Goal: Task Accomplishment & Management: Manage account settings

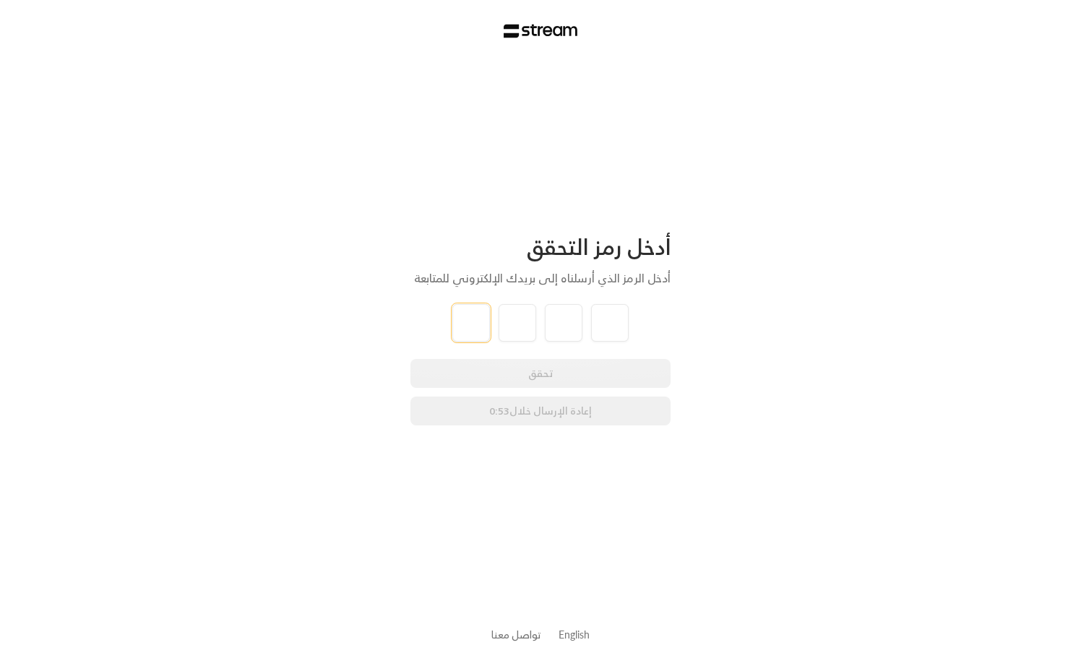
type input "2"
type input "1"
type input "8"
type input "1"
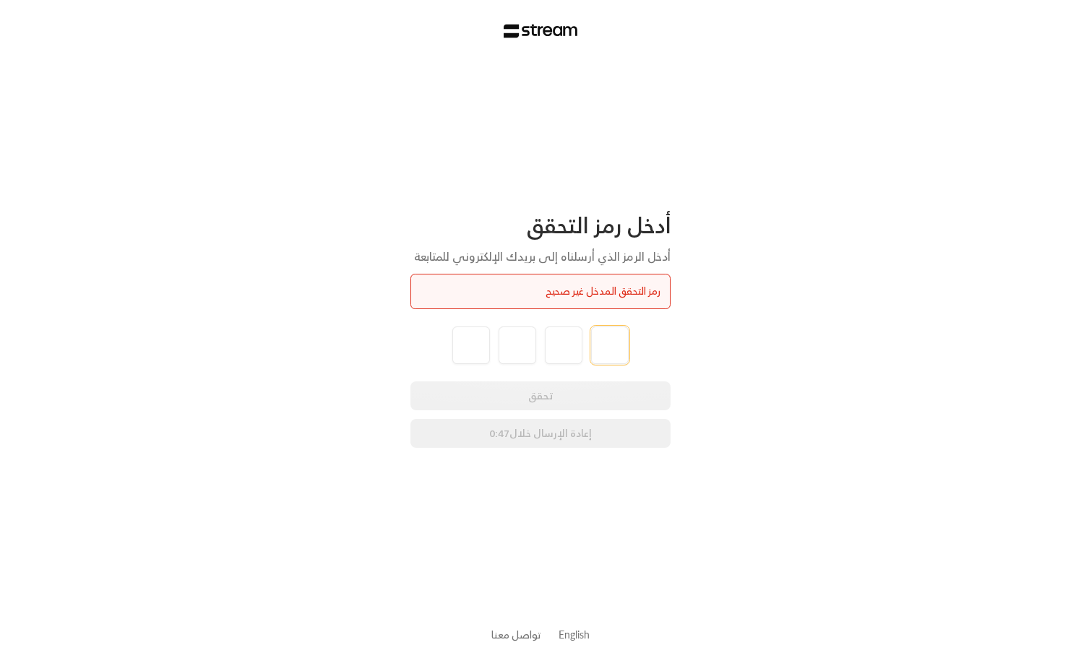
type input "2"
type input "1"
type input "2"
type input "1"
type input "8"
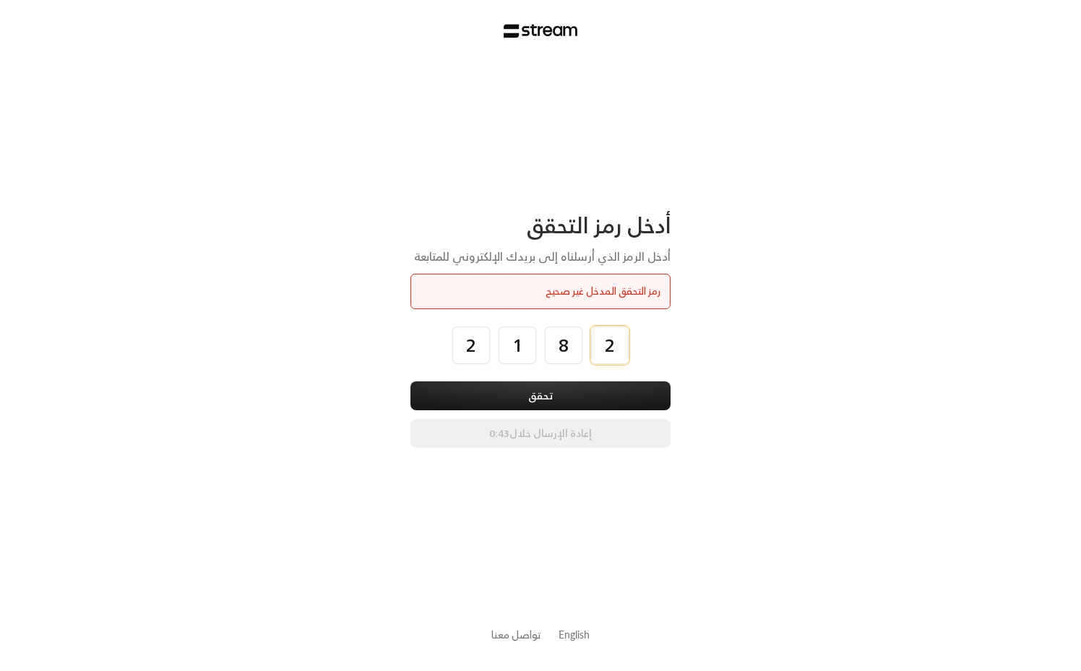
type input "2"
click at [410, 382] on button "تحقق" at bounding box center [540, 396] width 260 height 29
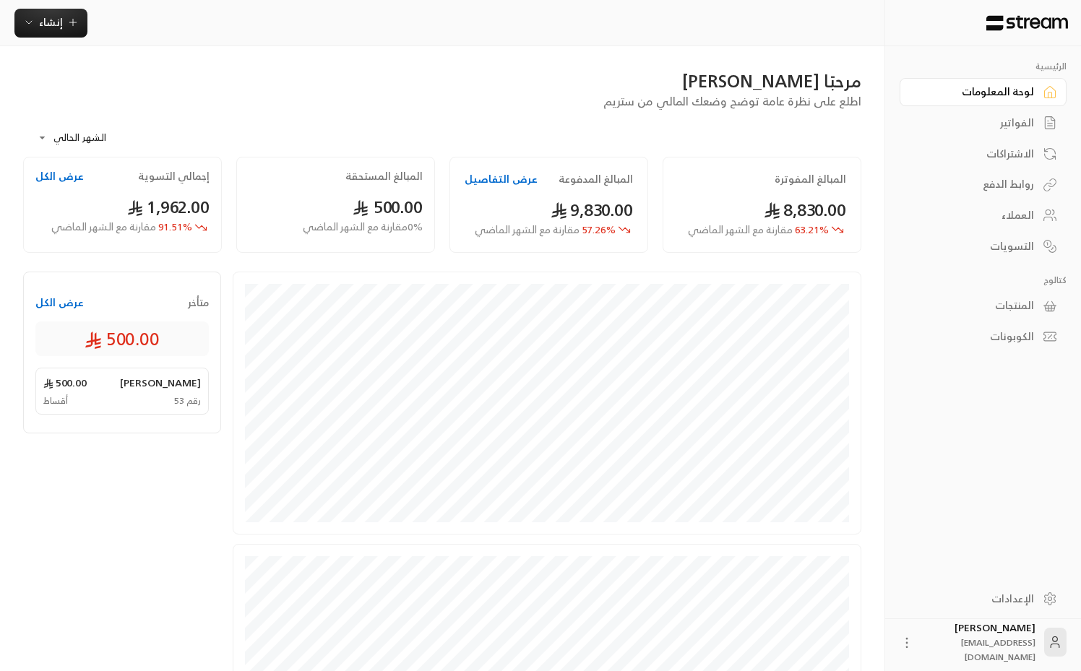
click at [1015, 128] on div "الفواتير" at bounding box center [976, 123] width 116 height 14
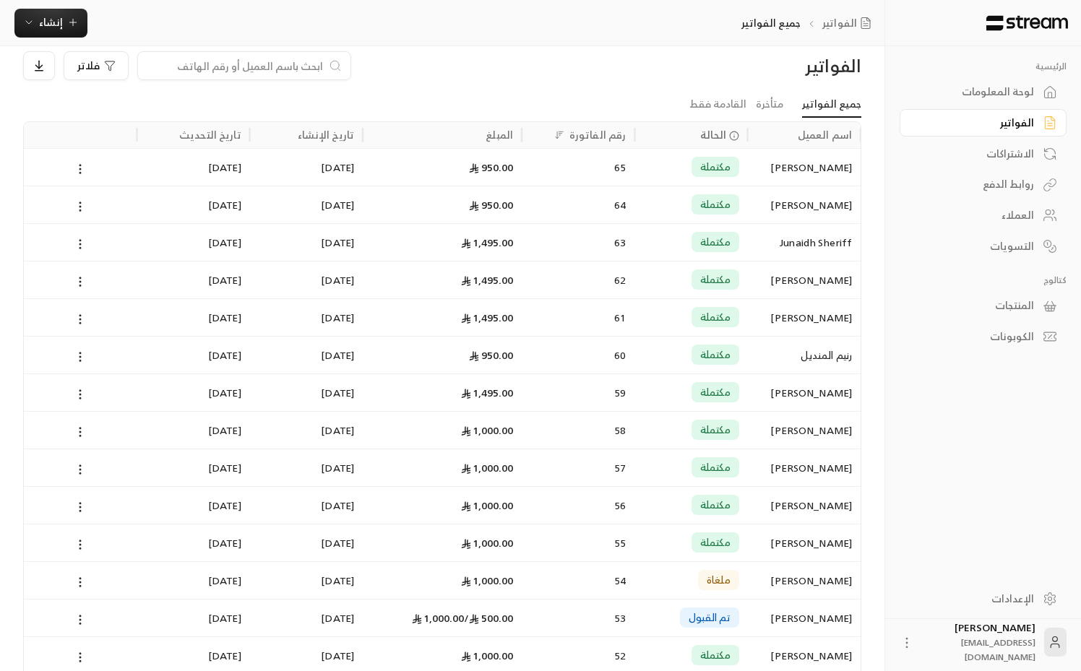
scroll to position [26, 0]
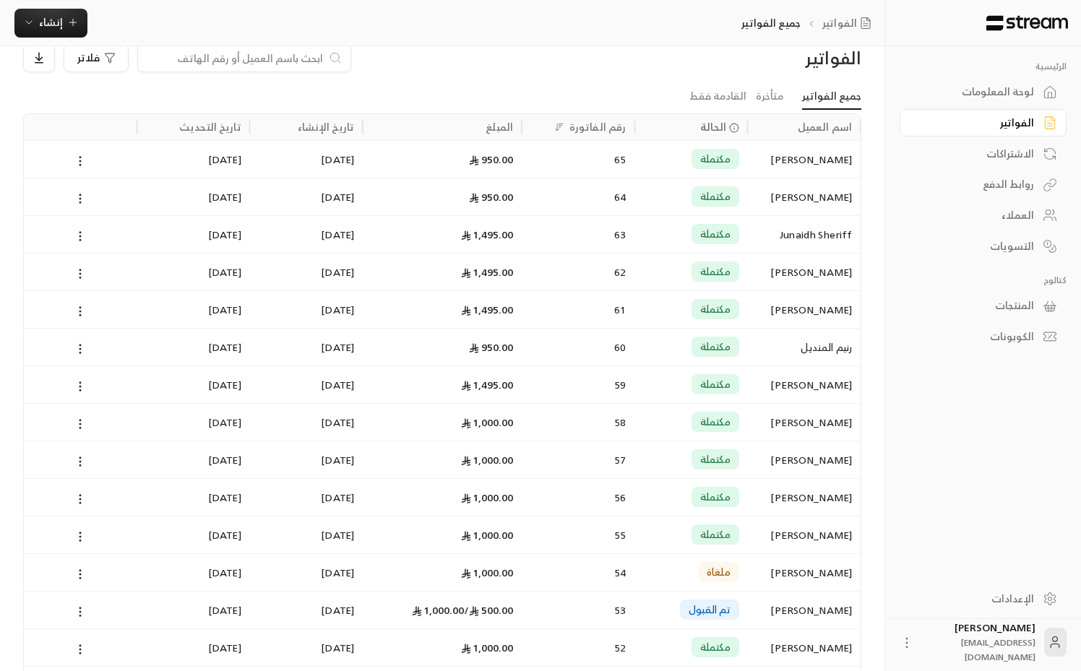
click at [1023, 185] on div "روابط الدفع" at bounding box center [976, 184] width 116 height 14
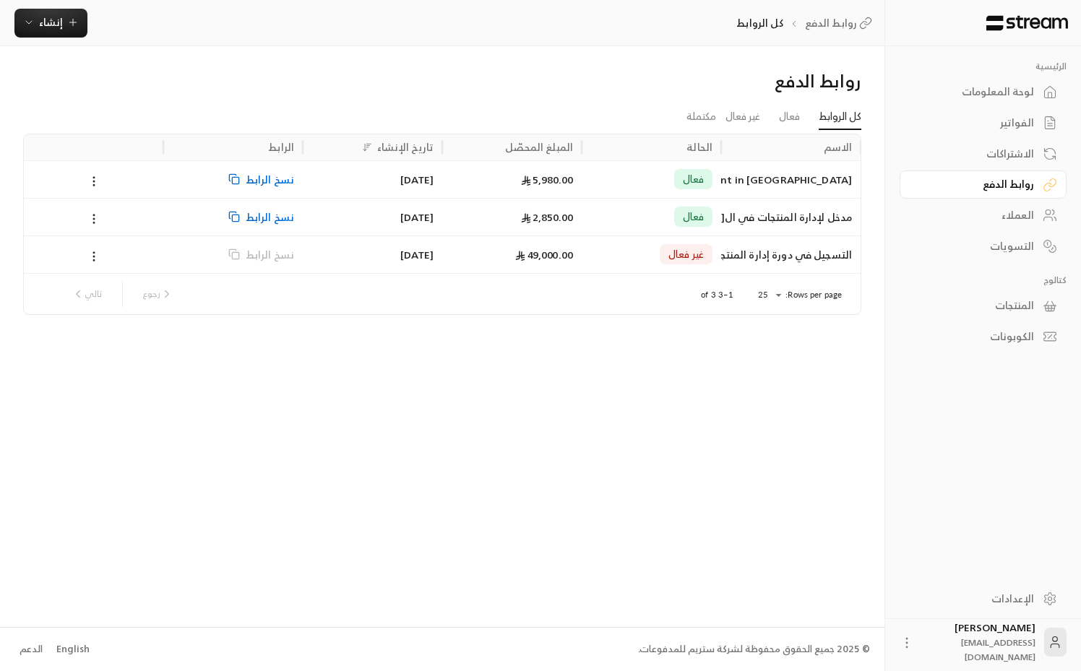
click at [989, 125] on div "الفواتير" at bounding box center [976, 123] width 116 height 14
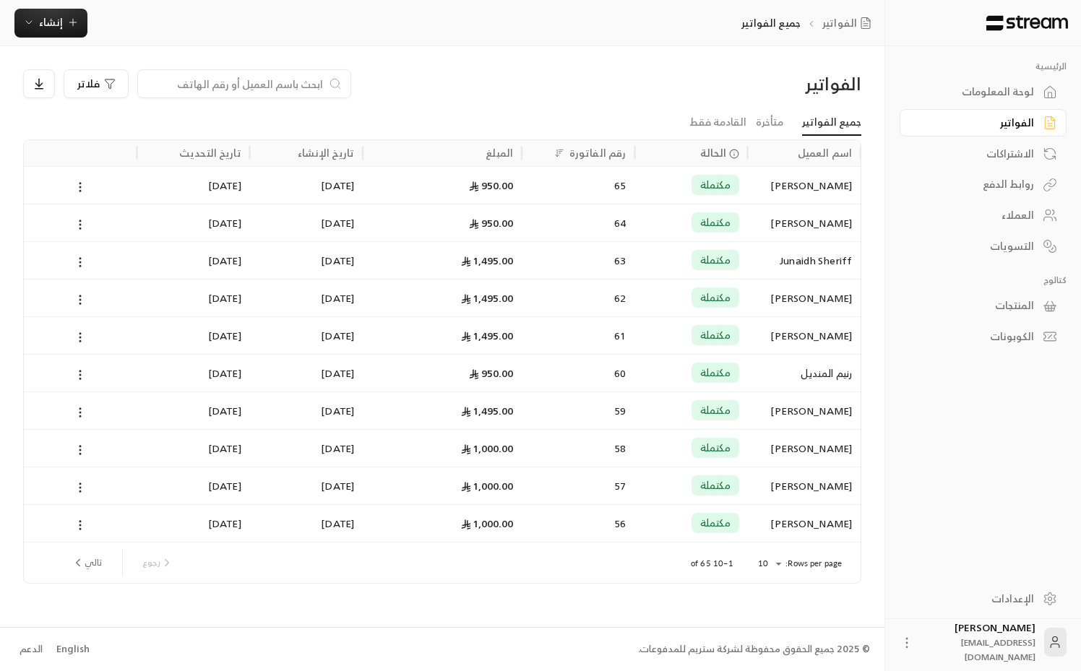
click at [1029, 588] on link "الإعدادات" at bounding box center [983, 599] width 167 height 28
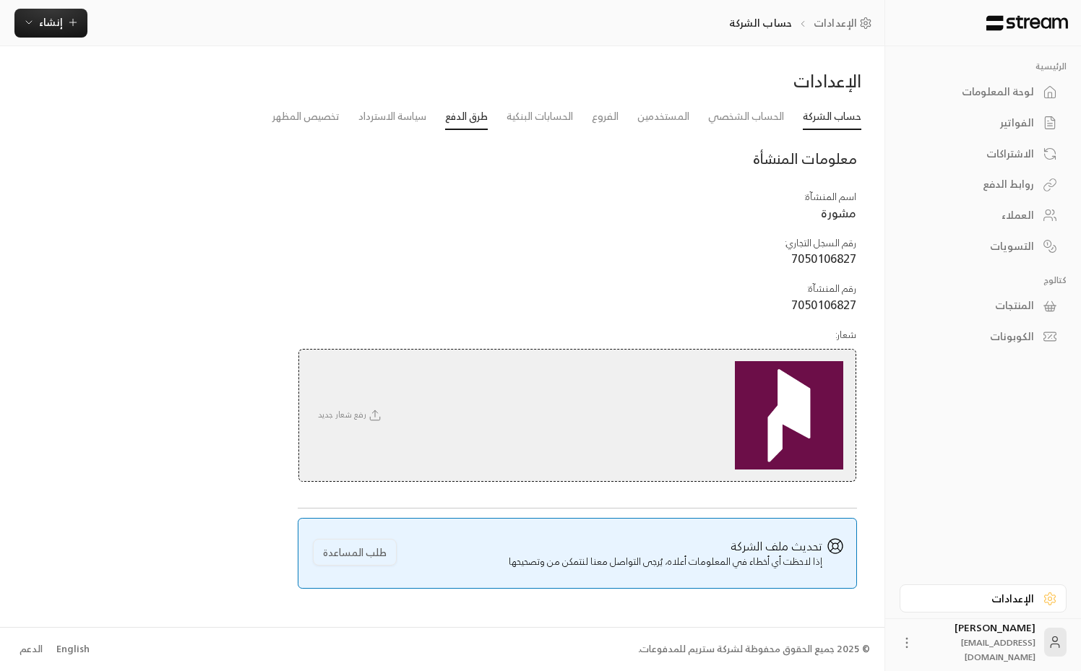
click at [446, 119] on link "طرق الدفع" at bounding box center [466, 117] width 43 height 26
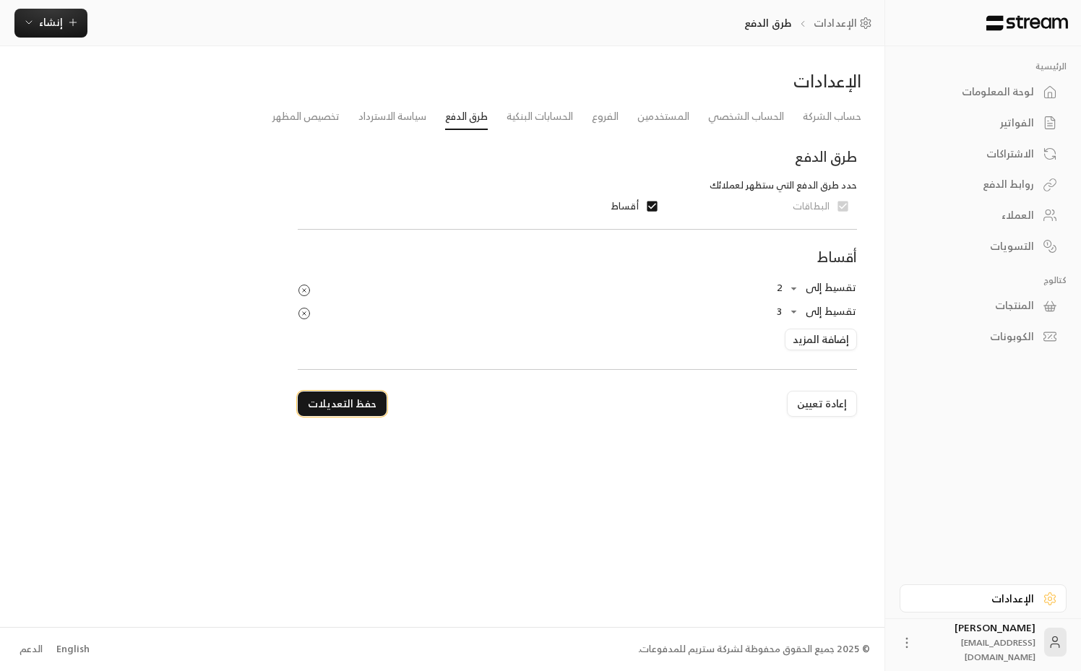
click at [356, 400] on button "حفظ التعديلات" at bounding box center [342, 404] width 89 height 25
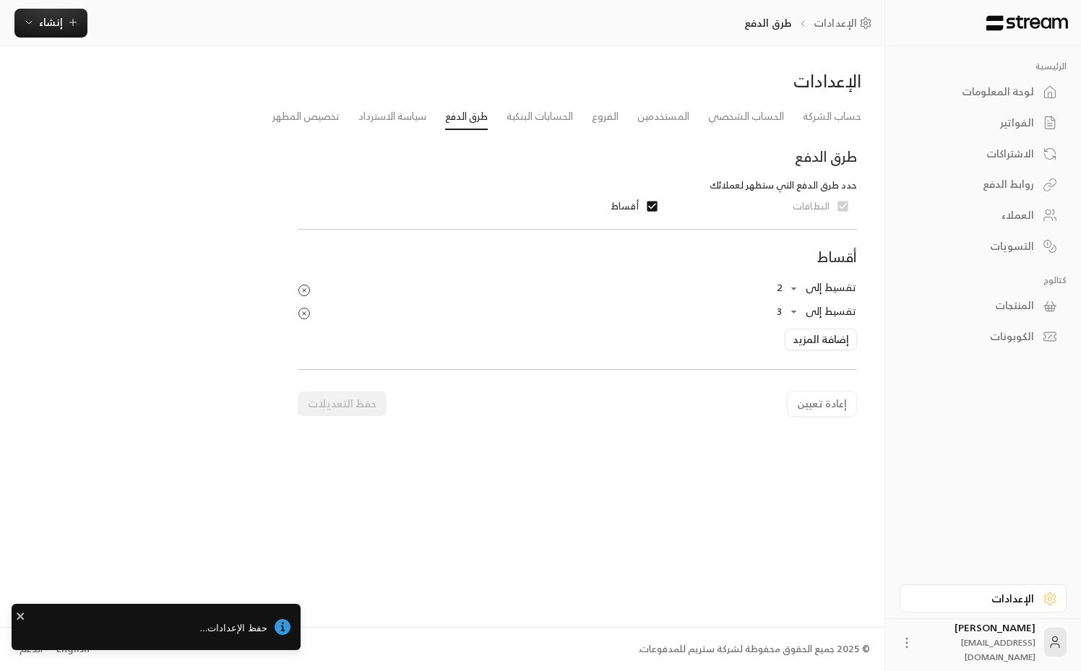
click at [433, 509] on div "الإعدادات حساب الشركة الحساب الشخصي المستخدمين الفروع الحسابات البنكية طرق الدف…" at bounding box center [442, 336] width 885 height 580
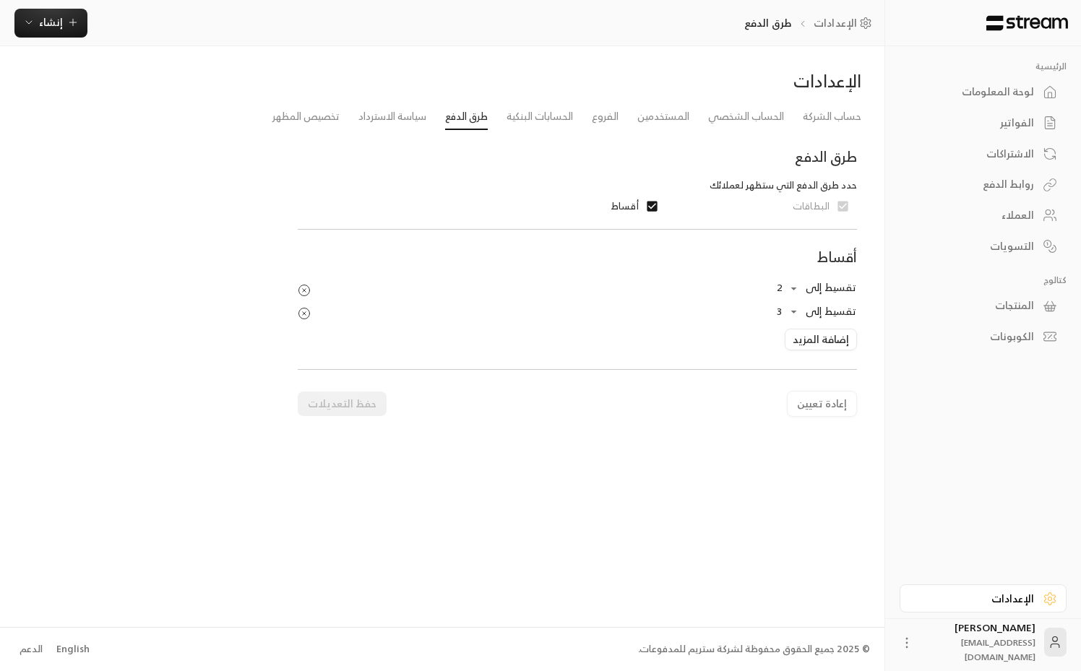
click at [1015, 191] on div "روابط الدفع" at bounding box center [976, 184] width 116 height 14
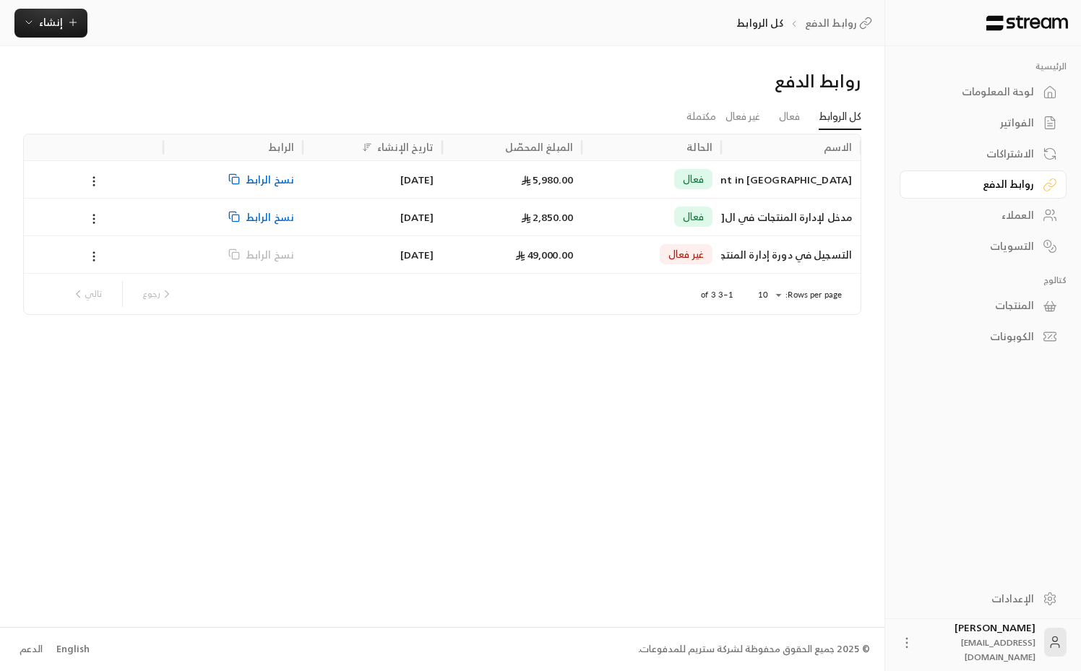
click at [274, 180] on span "نسخ الرابط" at bounding box center [270, 179] width 48 height 37
click at [603, 421] on div "روابط الدفع كل الروابط فعال غير فعال مكتملة الاسم الحالة المبلغ المحصّل تاريخ ا…" at bounding box center [442, 336] width 885 height 580
click at [1032, 118] on div "الفواتير" at bounding box center [976, 123] width 116 height 14
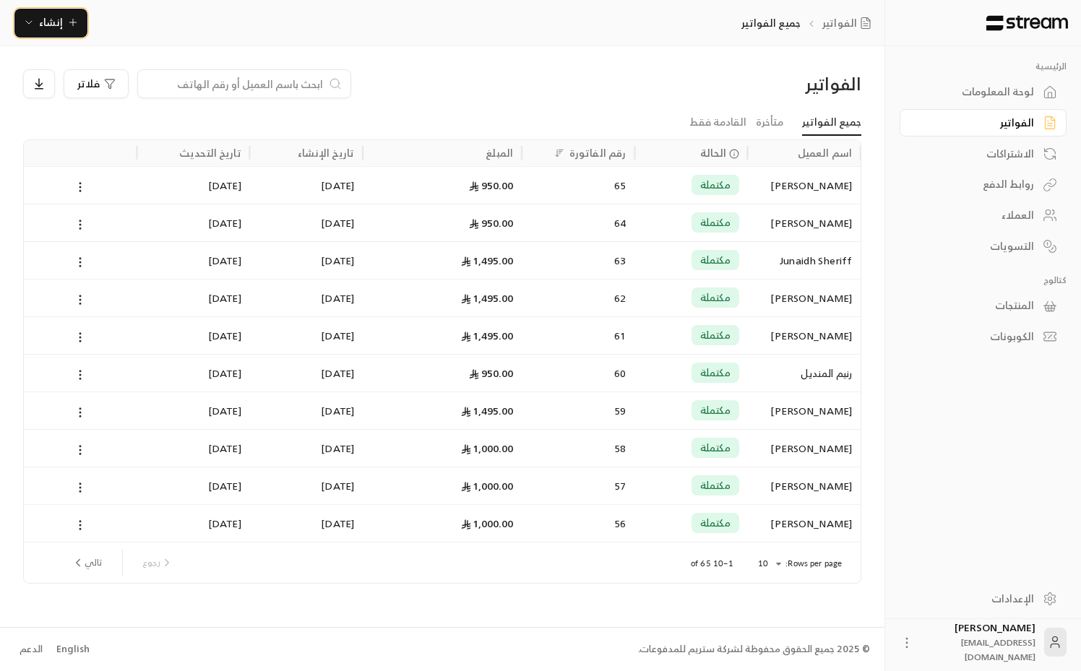
click at [39, 22] on span "إنشاء" at bounding box center [51, 22] width 56 height 18
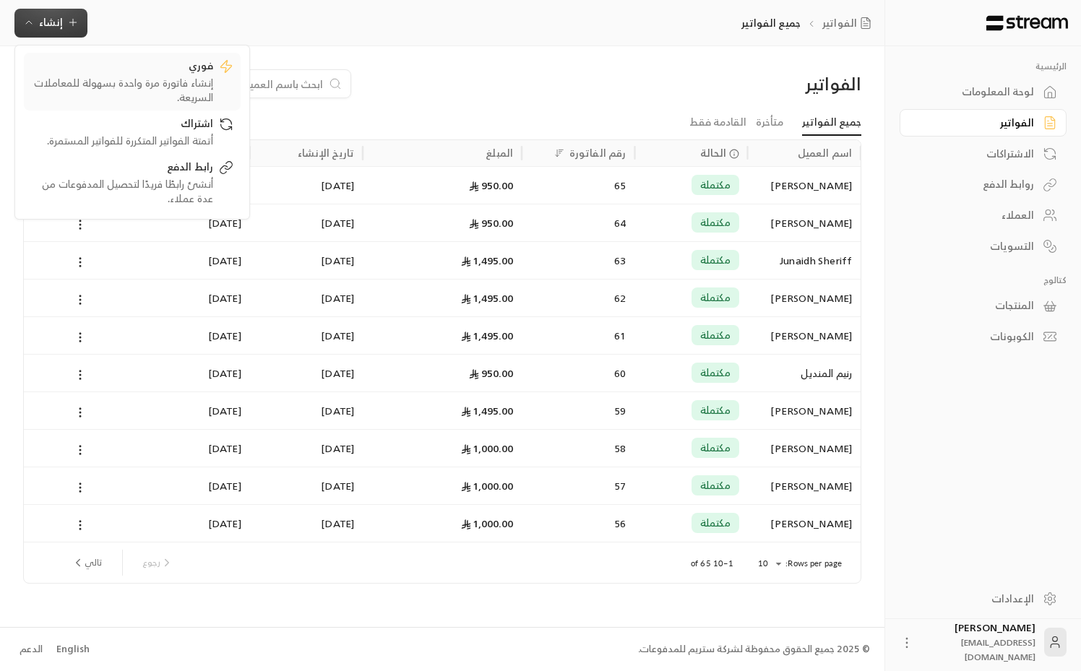
click at [194, 92] on div "إنشاء فاتورة مرة واحدة بسهولة للمعاملات السريعة." at bounding box center [122, 90] width 182 height 29
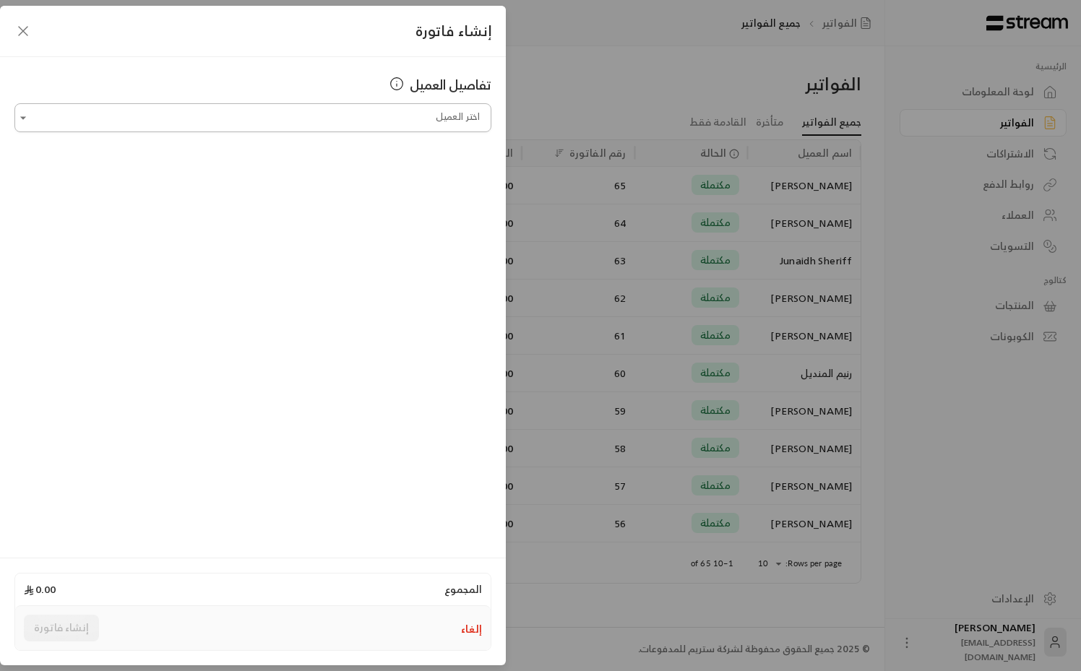
click at [408, 125] on input "اختر العميل" at bounding box center [252, 118] width 477 height 25
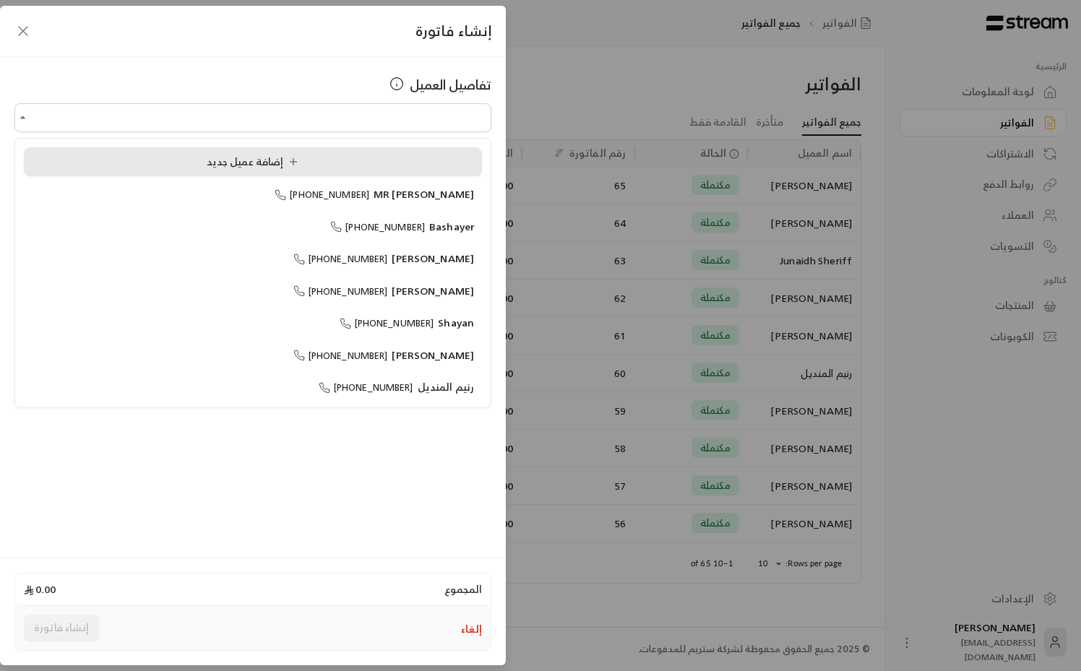
click at [351, 162] on div "إضافة عميل جديد" at bounding box center [253, 162] width 442 height 15
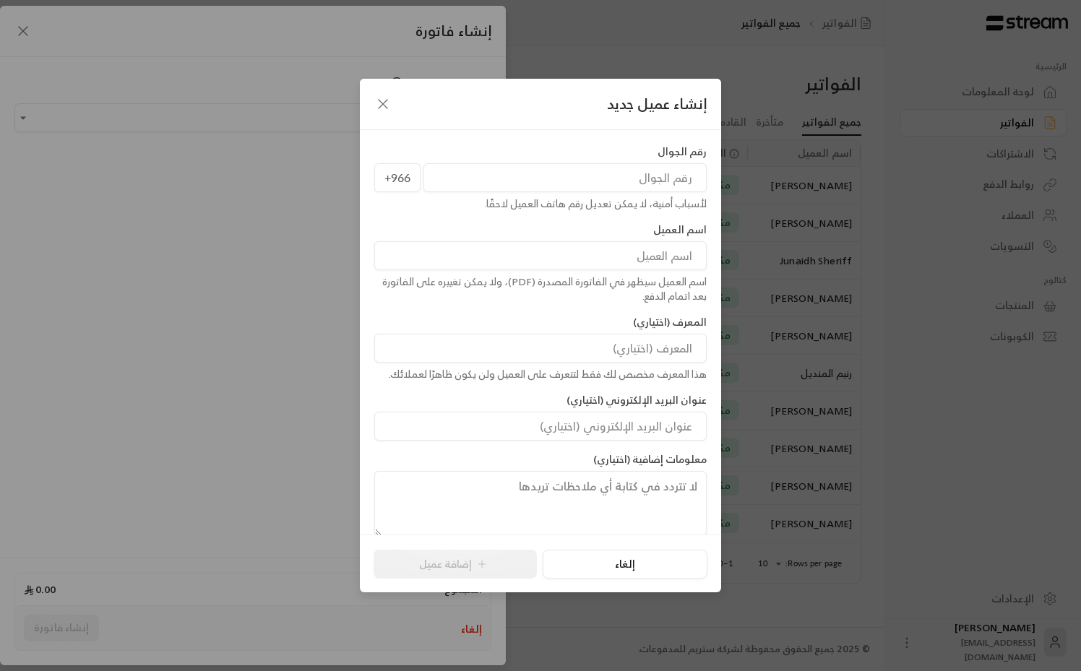
click at [615, 192] on input "tel" at bounding box center [564, 177] width 283 height 29
click at [597, 263] on input at bounding box center [540, 255] width 332 height 29
paste input "[PERSON_NAME]"
click at [563, 221] on div "رقم الجوال +966 لأسباب أمنية، لا يمكن تعديل رقم هاتف العميل لاحقًا. اسم العميل …" at bounding box center [540, 341] width 347 height 392
click at [611, 259] on input "[PERSON_NAME]" at bounding box center [540, 255] width 332 height 29
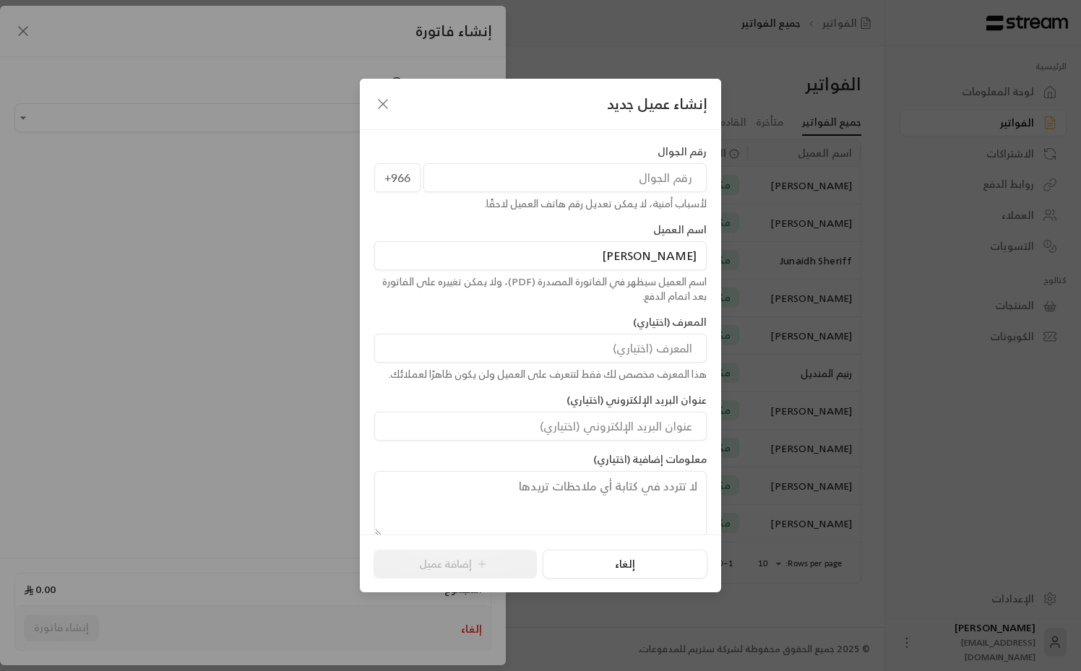
click at [611, 259] on input "[PERSON_NAME]" at bounding box center [540, 255] width 332 height 29
type input "[PERSON_NAME]"
click at [659, 185] on input "tel" at bounding box center [564, 177] width 283 height 29
click at [397, 180] on span "+966" at bounding box center [397, 177] width 46 height 29
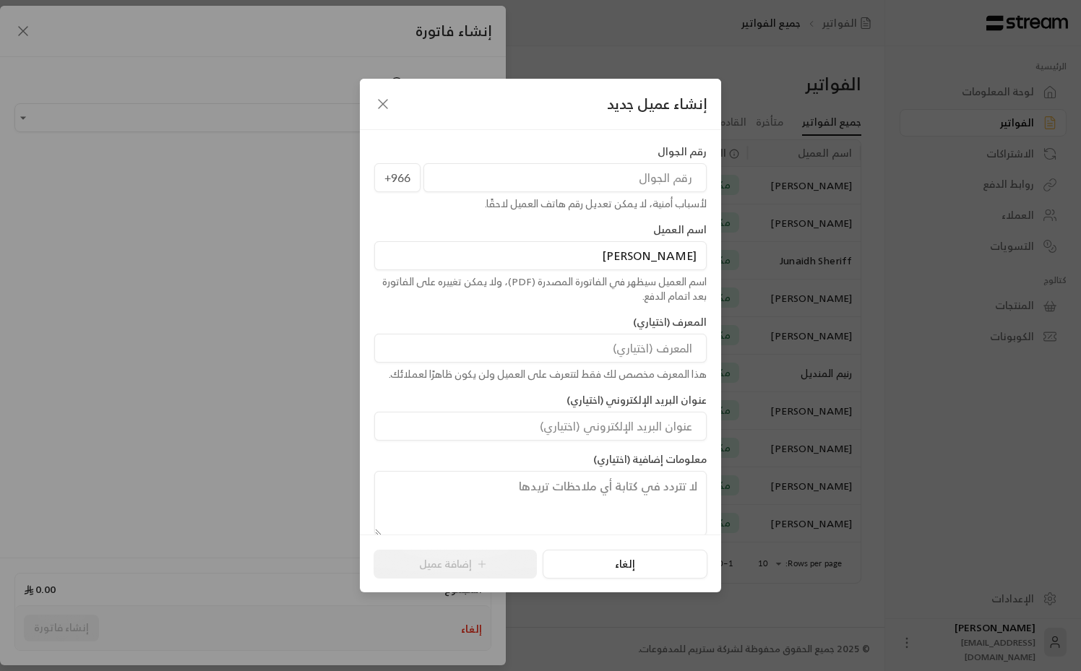
click at [397, 180] on span "+966" at bounding box center [397, 177] width 46 height 29
click at [450, 231] on div "اسم العميل [PERSON_NAME] اسم العميل سيظهر في الفاتورة المصدرة (PDF)، ولا يمكن ت…" at bounding box center [540, 263] width 347 height 81
click at [392, 179] on span "+966" at bounding box center [397, 177] width 46 height 29
click at [309, 212] on div "إنشاء عميل جديد رقم الجوال +966 لأسباب أمنية، لا يمكن تعديل رقم هاتف العميل لاح…" at bounding box center [540, 335] width 1081 height 671
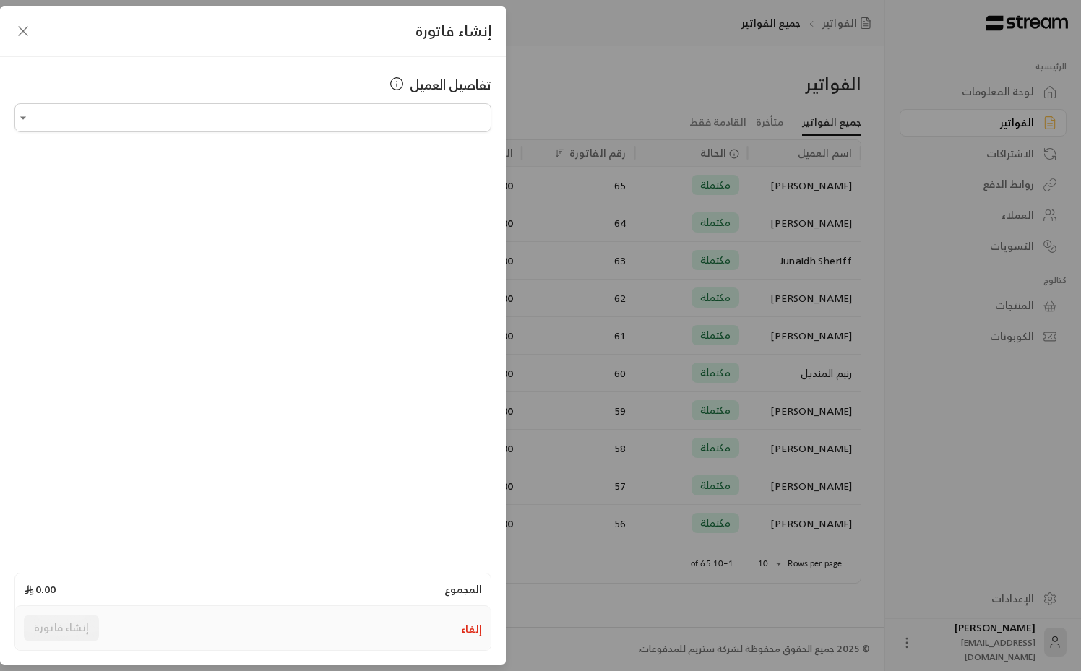
click at [24, 32] on icon "button" at bounding box center [23, 31] width 9 height 9
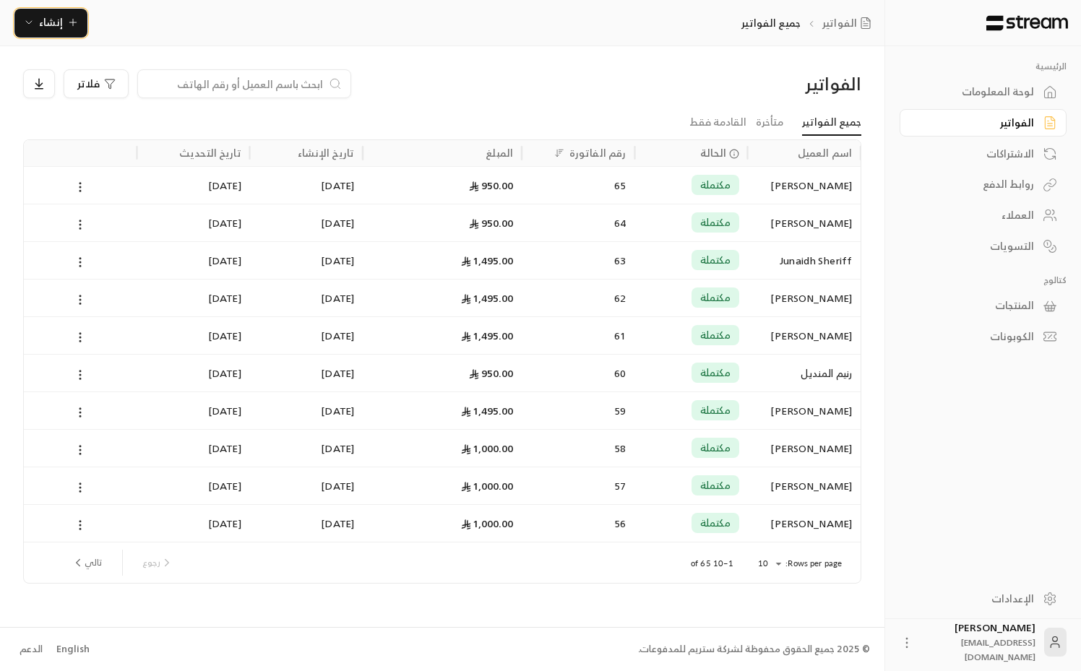
click at [14, 9] on button "إنشاء" at bounding box center [50, 23] width 73 height 29
